Goal: Task Accomplishment & Management: Use online tool/utility

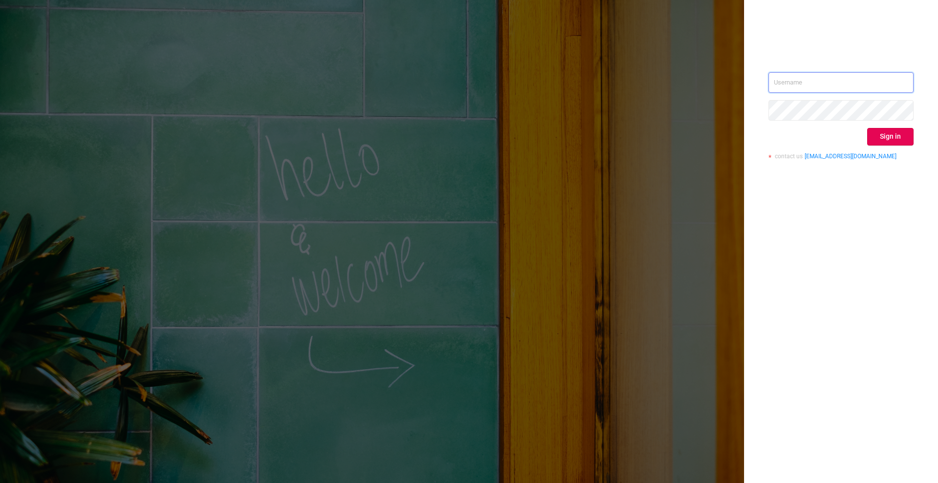
type input "[PERSON_NAME][EMAIL_ADDRESS][DOMAIN_NAME]"
click at [874, 148] on div "[PERSON_NAME][EMAIL_ADDRESS][DOMAIN_NAME] Sign in contact us [EMAIL_ADDRESS][DO…" at bounding box center [841, 119] width 145 height 95
click at [878, 147] on div "[PERSON_NAME][EMAIL_ADDRESS][DOMAIN_NAME] Sign in contact us [EMAIL_ADDRESS][DO…" at bounding box center [841, 119] width 145 height 95
click at [883, 140] on button "Sign in" at bounding box center [890, 137] width 46 height 18
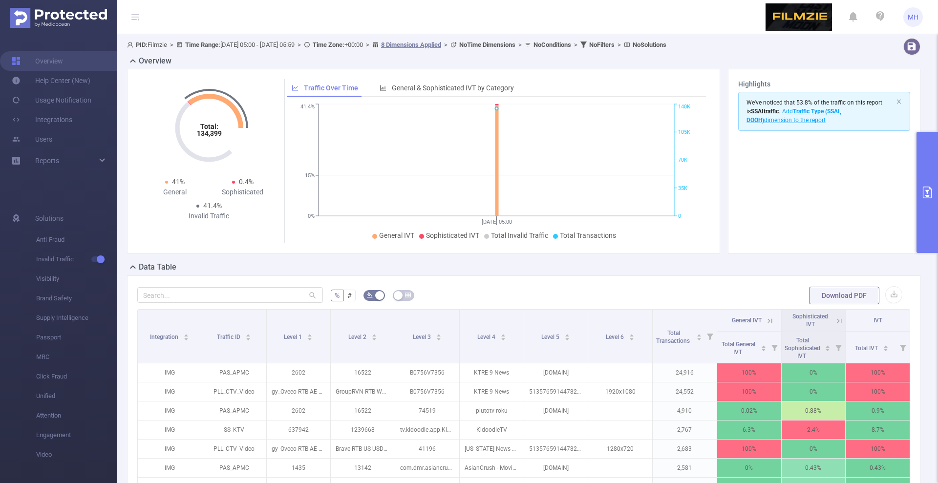
click at [923, 228] on button "primary" at bounding box center [927, 192] width 21 height 121
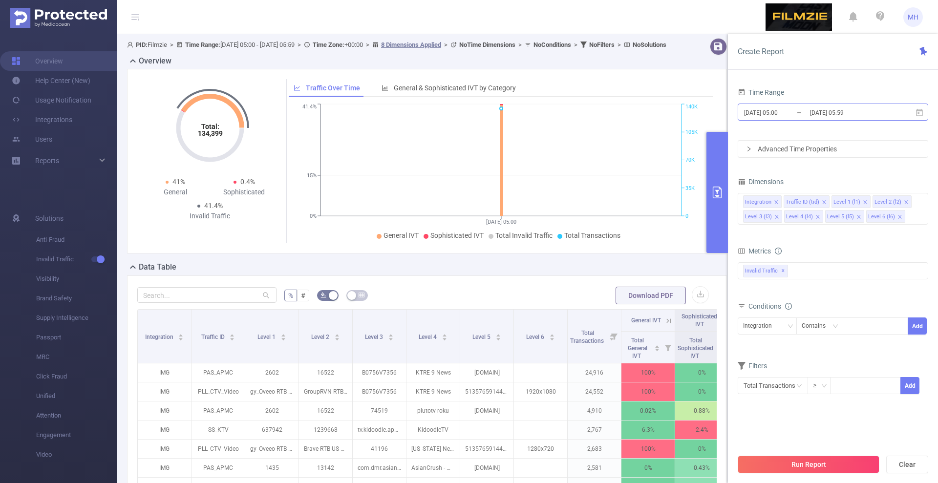
click at [770, 114] on input "[DATE] 05:00" at bounding box center [782, 112] width 79 height 13
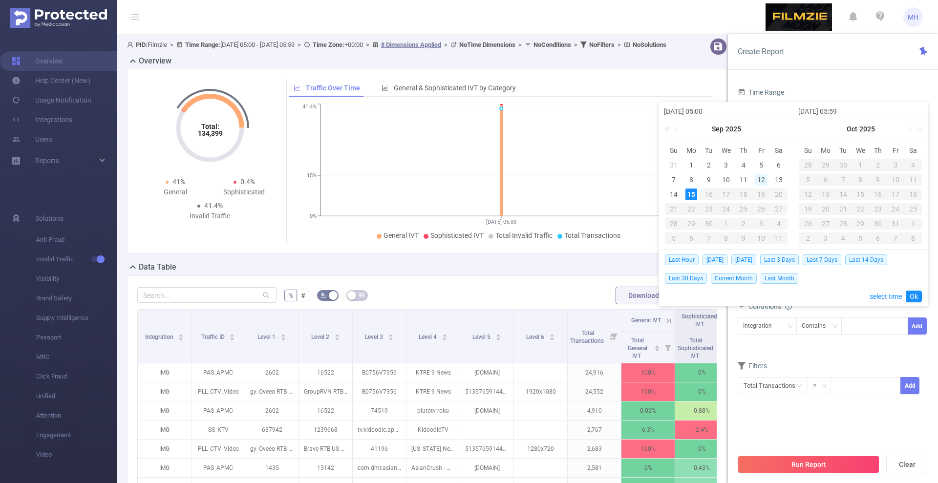
click at [764, 176] on div "12" at bounding box center [761, 180] width 12 height 12
click at [675, 197] on div "14" at bounding box center [674, 195] width 12 height 12
type input "[DATE] 05:00"
type input "[DATE] 05:59"
type input "[DATE] 05:00"
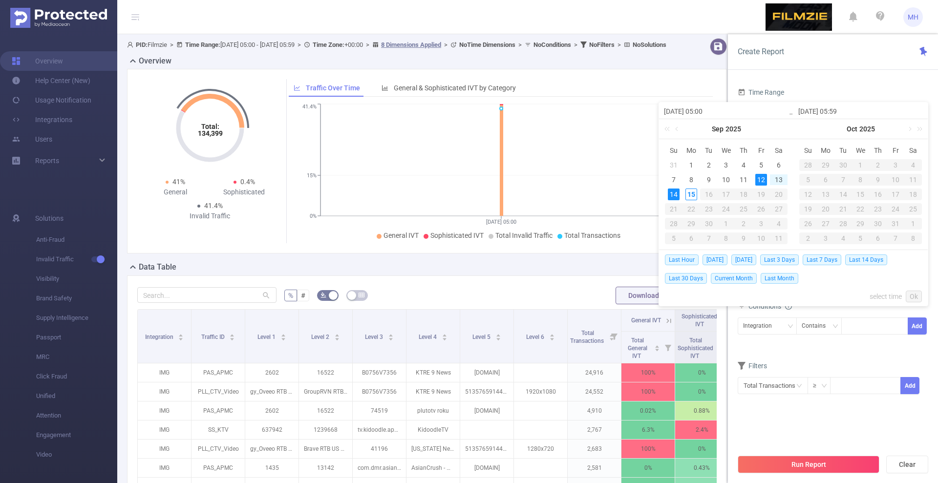
type input "[DATE] 05:59"
click at [912, 291] on link "Ok" at bounding box center [914, 297] width 16 height 12
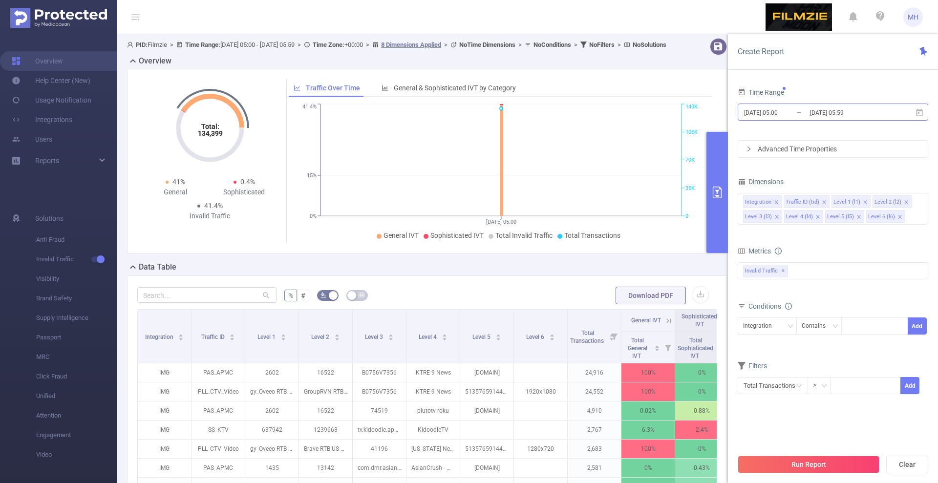
click at [765, 107] on input "[DATE] 05:00" at bounding box center [782, 112] width 79 height 13
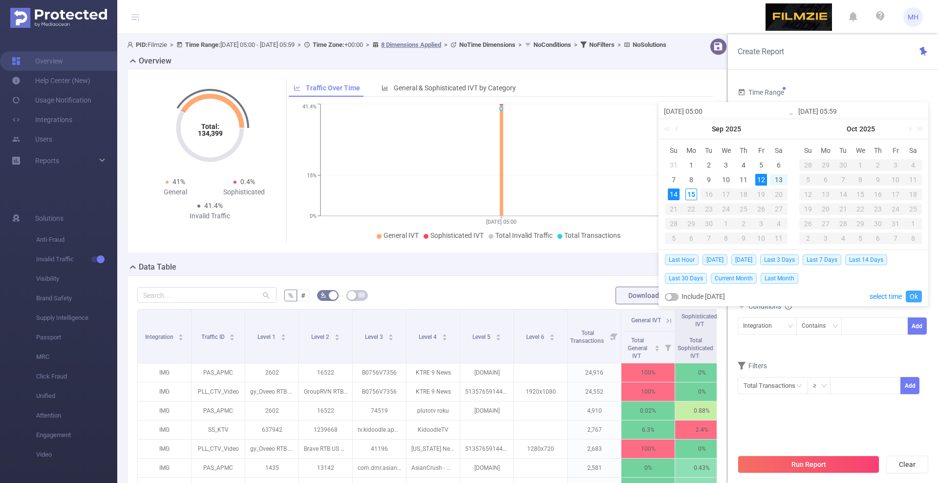
click at [916, 291] on link "Ok" at bounding box center [914, 297] width 16 height 12
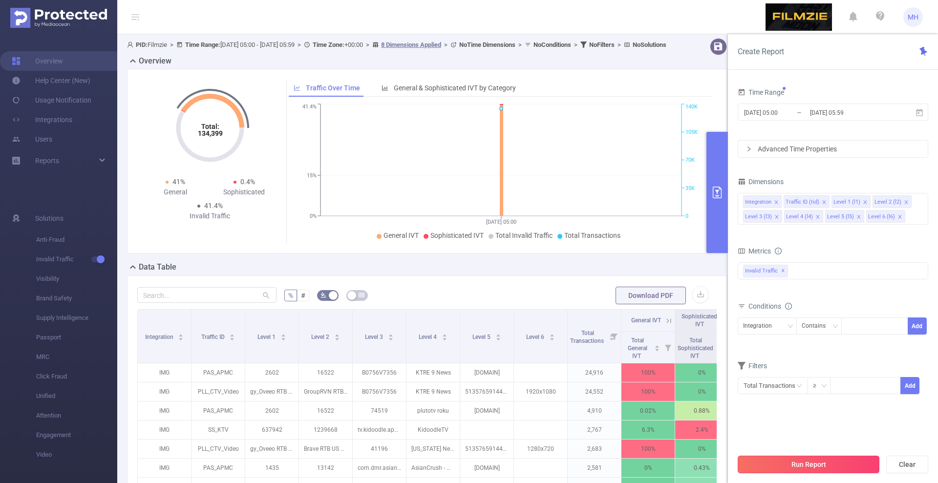
click at [801, 459] on button "Run Report" at bounding box center [809, 465] width 142 height 18
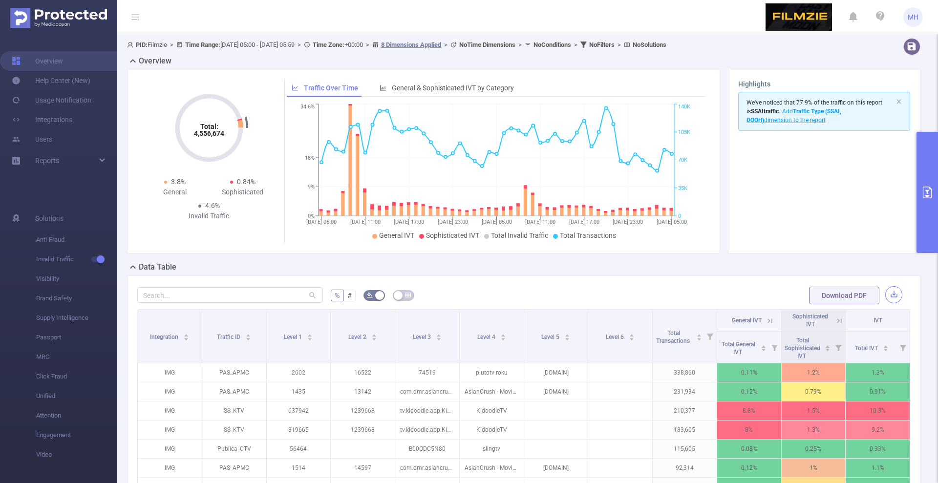
click at [892, 293] on button "button" at bounding box center [893, 294] width 17 height 17
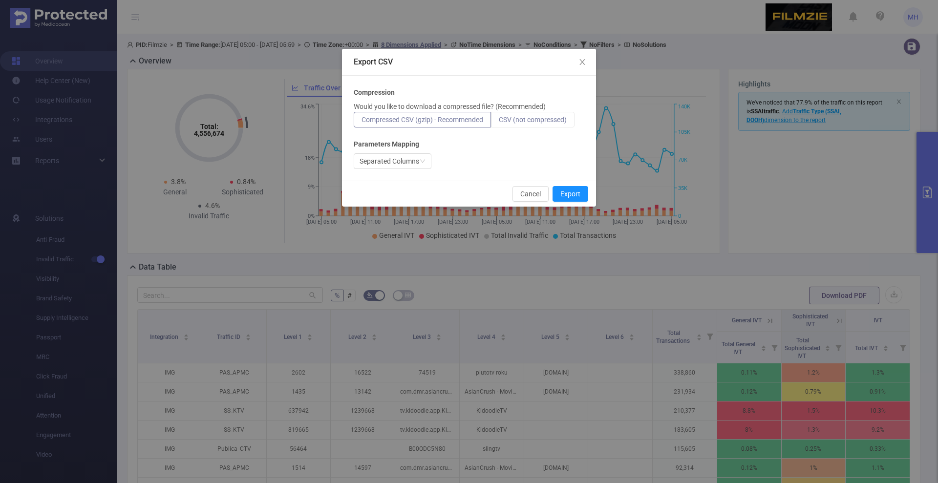
click at [541, 123] on span "CSV (not compressed)" at bounding box center [533, 120] width 68 height 8
click at [499, 122] on input "CSV (not compressed)" at bounding box center [499, 122] width 0 height 0
click at [569, 191] on button "Export" at bounding box center [571, 194] width 36 height 16
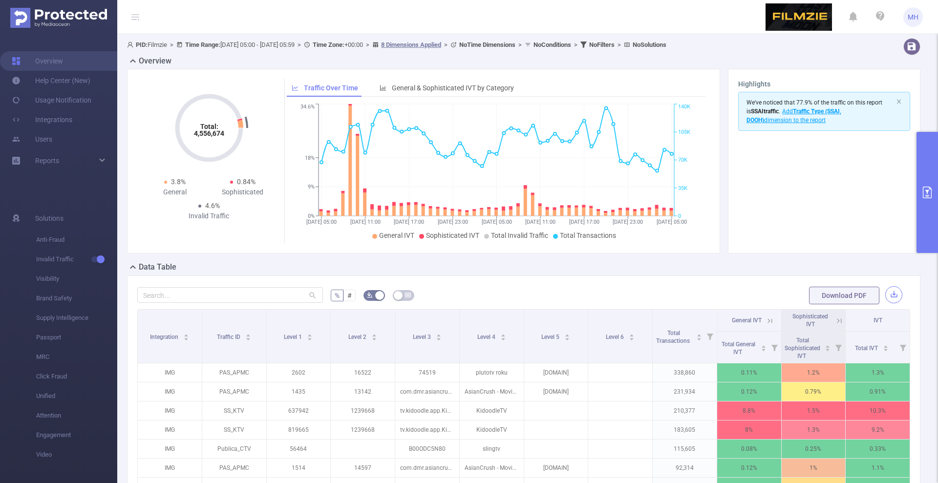
click at [891, 301] on button "button" at bounding box center [893, 294] width 17 height 17
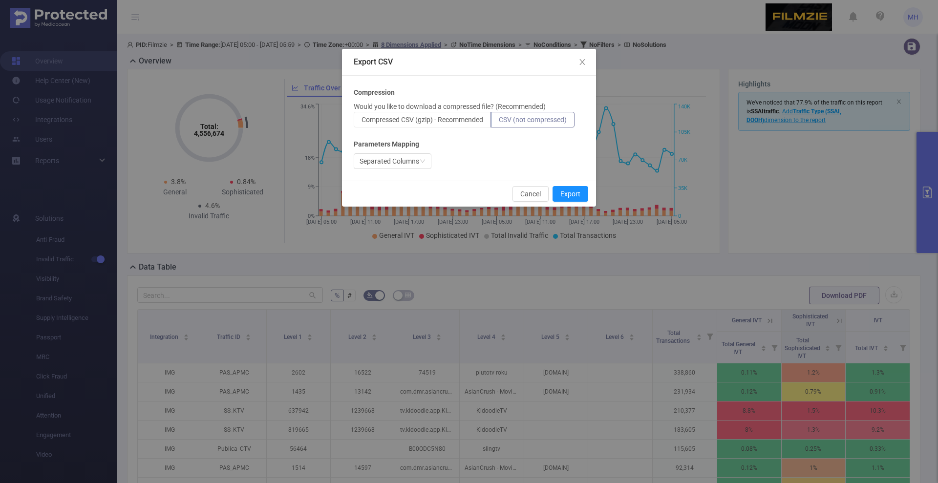
click at [708, 215] on div "Export CSV Compression Would you like to download a compressed file? (Recommend…" at bounding box center [469, 241] width 938 height 483
